Goal: Find specific page/section: Find specific page/section

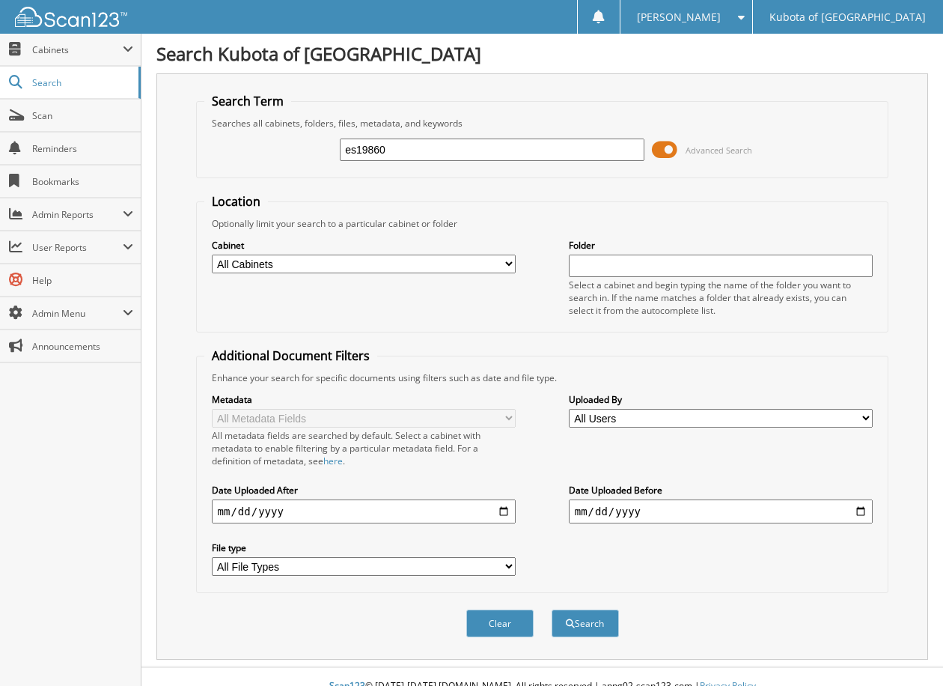
type input "es19860"
click at [552, 609] on button "Search" at bounding box center [585, 623] width 67 height 28
drag, startPoint x: 424, startPoint y: 151, endPoint x: -129, endPoint y: 156, distance: 552.4
click at [0, 156] on html "Scott D. Settings Logout Kubota of Denver Close Cabinets My Company Email Addre…" at bounding box center [471, 557] width 943 height 1115
type input "ES19860"
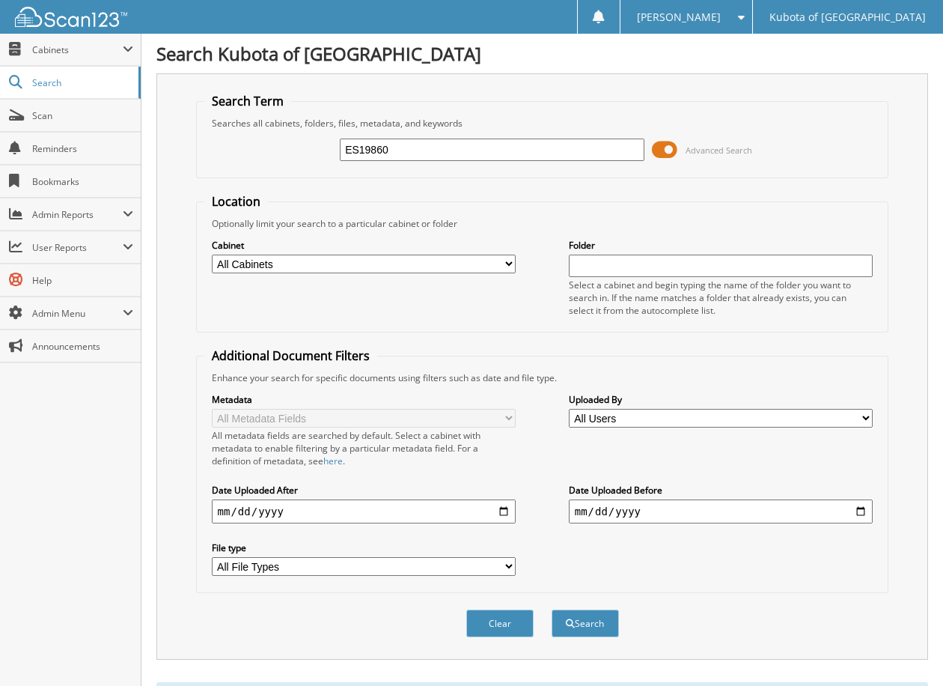
click at [552, 609] on button "Search" at bounding box center [585, 623] width 67 height 28
drag, startPoint x: 409, startPoint y: 150, endPoint x: 19, endPoint y: 132, distance: 390.4
click at [23, 132] on body "Scott D. Settings Logout Kubota of Denver Close Cabinets" at bounding box center [471, 557] width 943 height 1115
type input "[GEOGRAPHIC_DATA]"
click at [552, 609] on button "Search" at bounding box center [585, 623] width 67 height 28
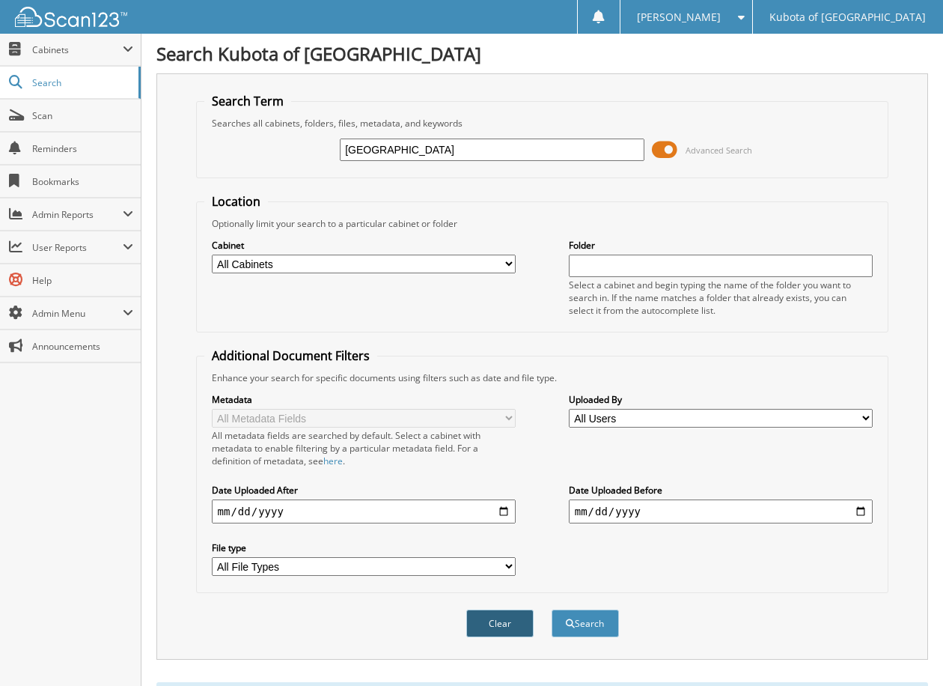
click at [508, 624] on button "Clear" at bounding box center [499, 623] width 67 height 28
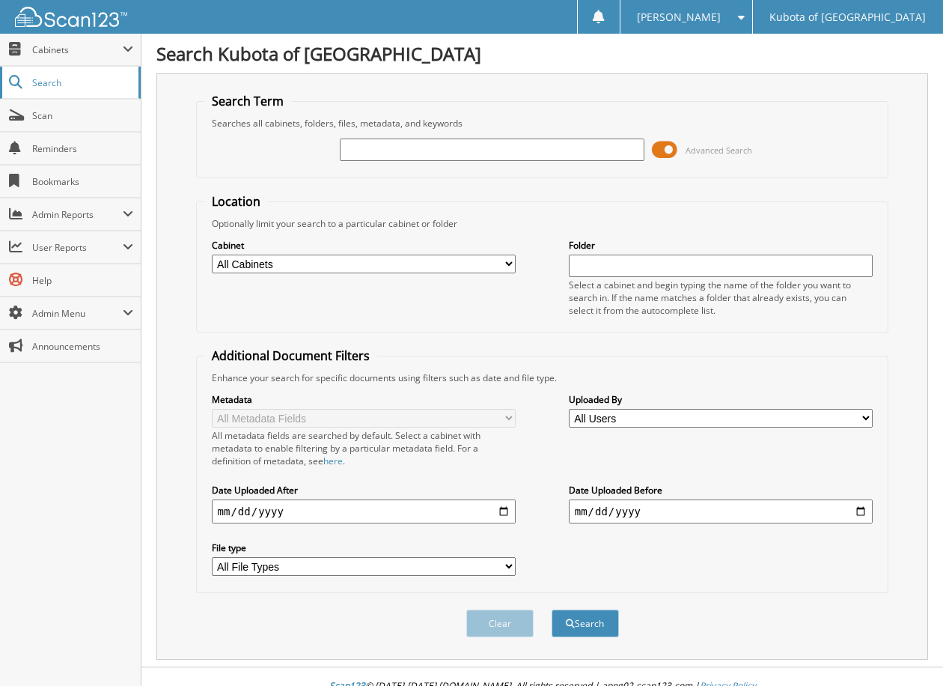
click at [62, 93] on link "Search" at bounding box center [70, 83] width 141 height 32
click at [58, 52] on span "Cabinets" at bounding box center [77, 49] width 91 height 13
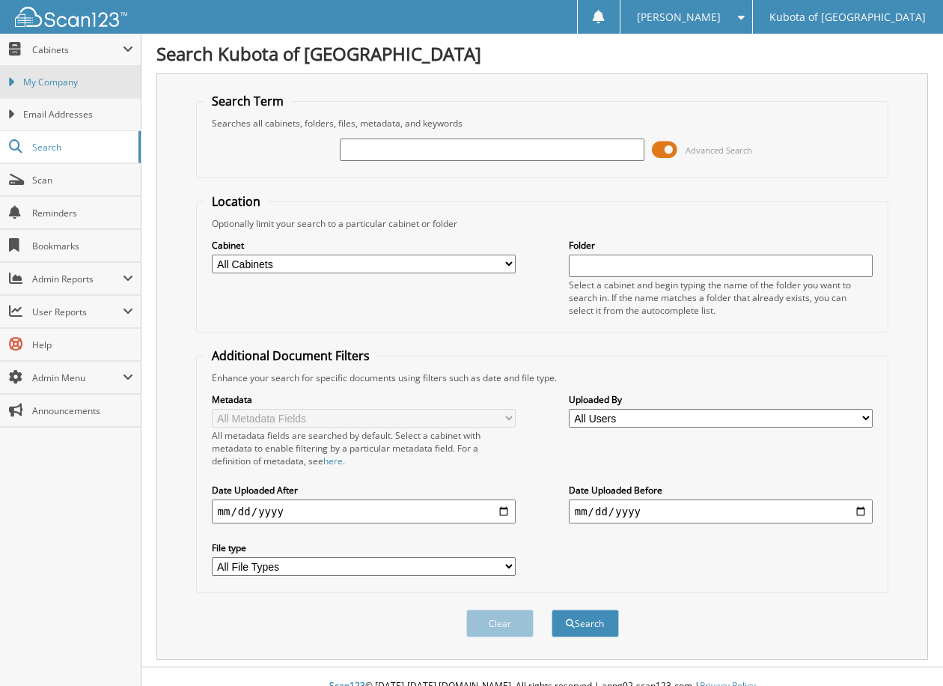
click at [52, 78] on span "My Company" at bounding box center [78, 82] width 110 height 13
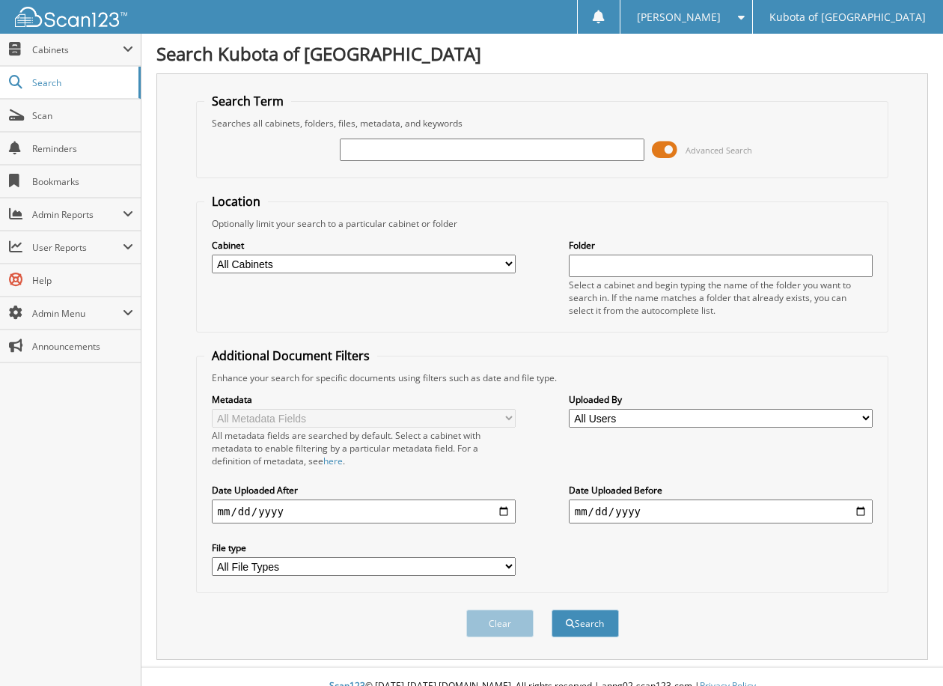
click at [409, 153] on input "text" at bounding box center [492, 149] width 305 height 22
type input "[GEOGRAPHIC_DATA]"
click at [552, 609] on button "Search" at bounding box center [585, 623] width 67 height 28
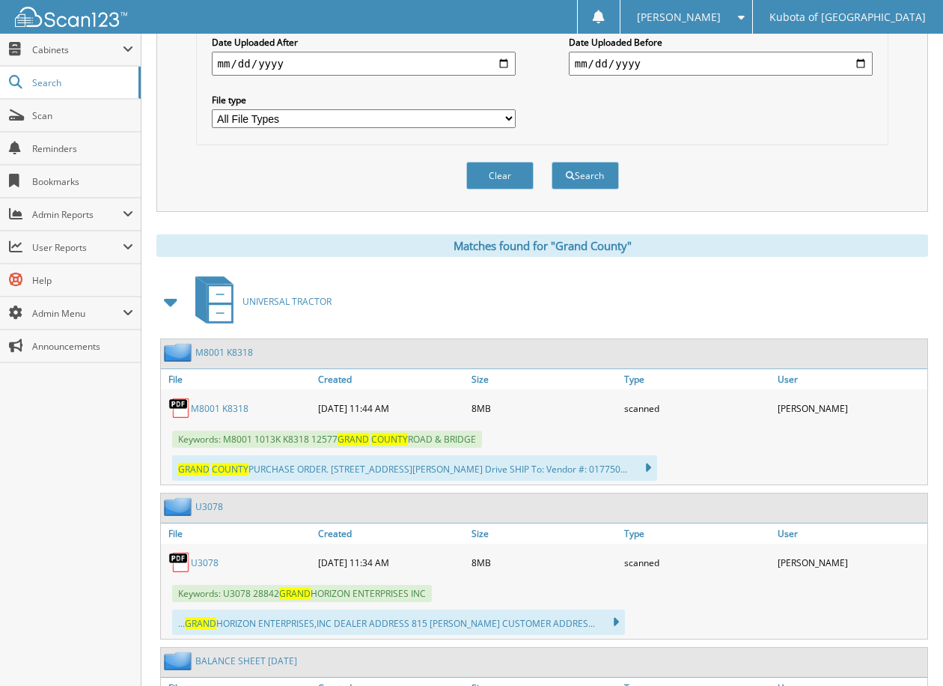
scroll to position [449, 0]
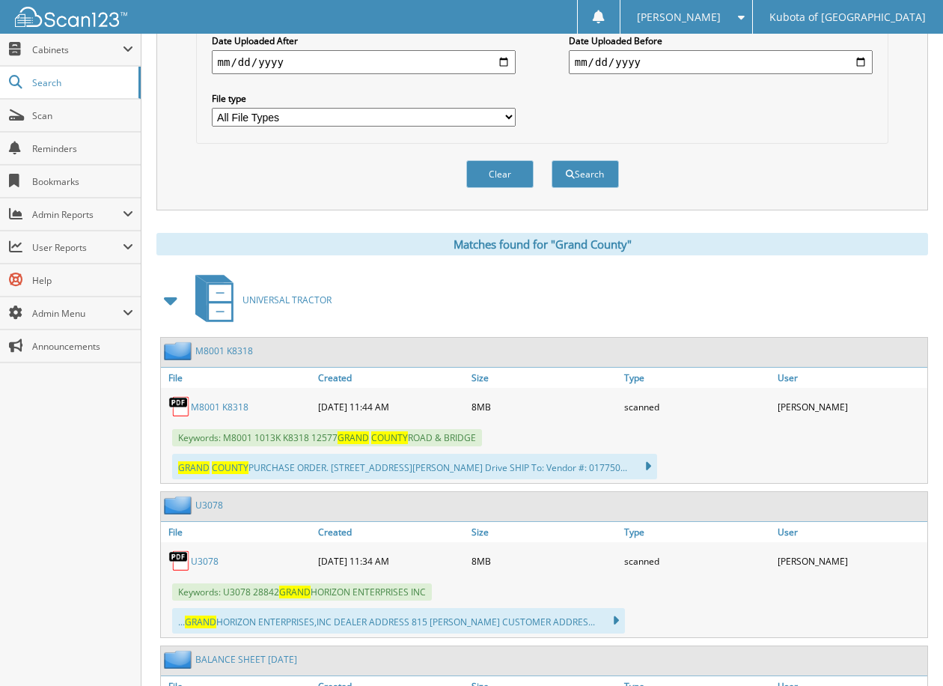
click at [208, 406] on link "M8001 K8318" at bounding box center [220, 406] width 58 height 13
